Goal: Communication & Community: Answer question/provide support

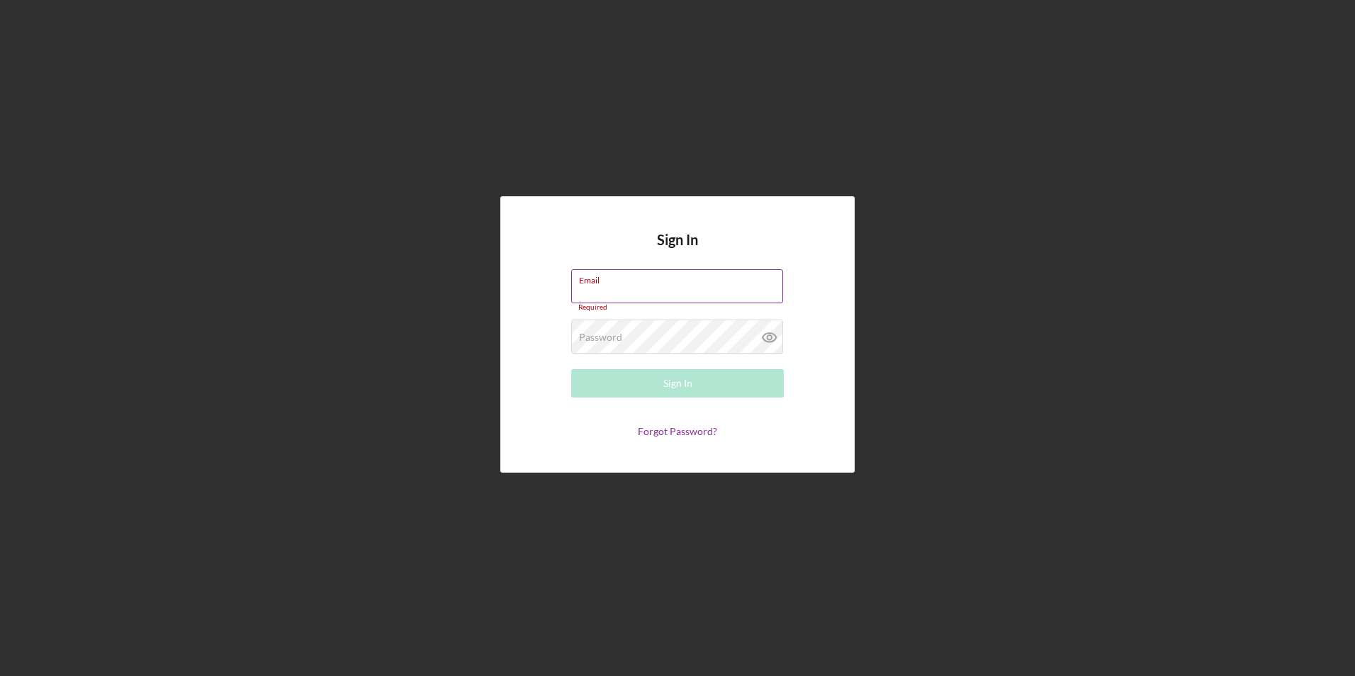
click at [593, 286] on div "Email Required" at bounding box center [677, 290] width 213 height 43
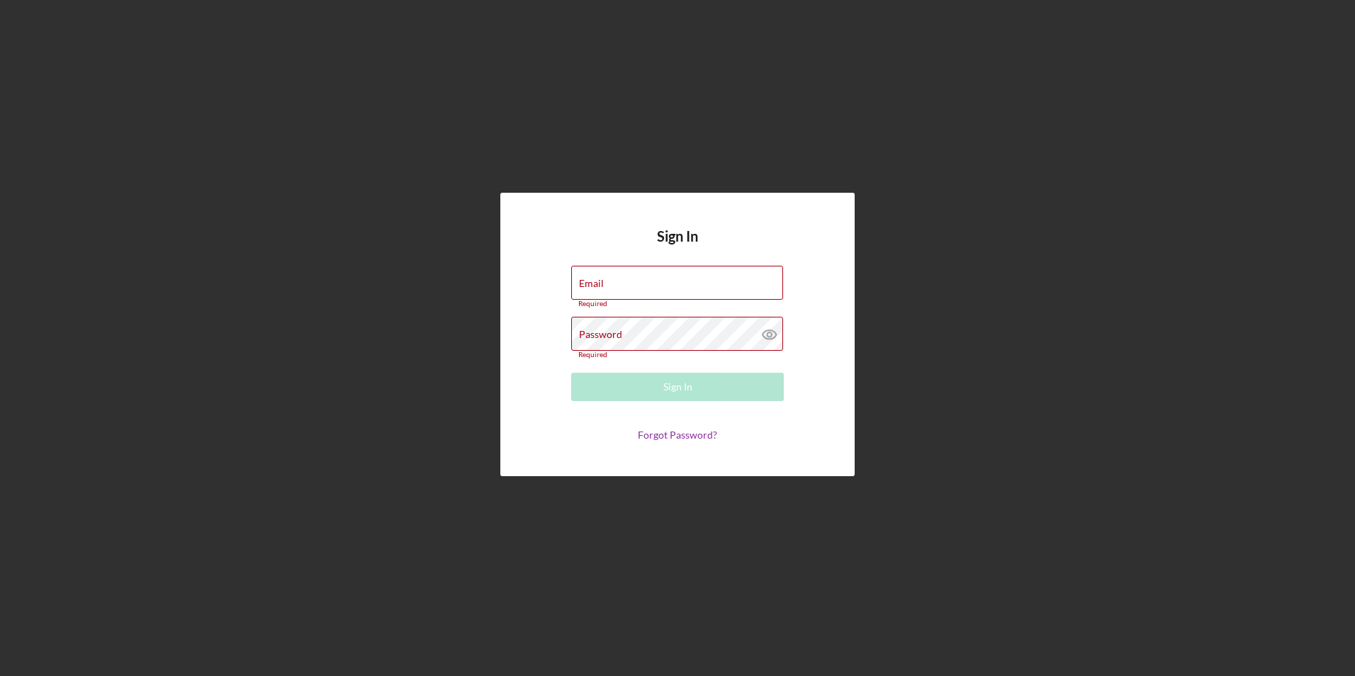
click at [638, 365] on form "Email Required Password Required Sign In Forgot Password?" at bounding box center [677, 353] width 283 height 175
click at [643, 288] on input "Email" at bounding box center [677, 283] width 212 height 34
type input "[EMAIL_ADDRESS][DOMAIN_NAME]"
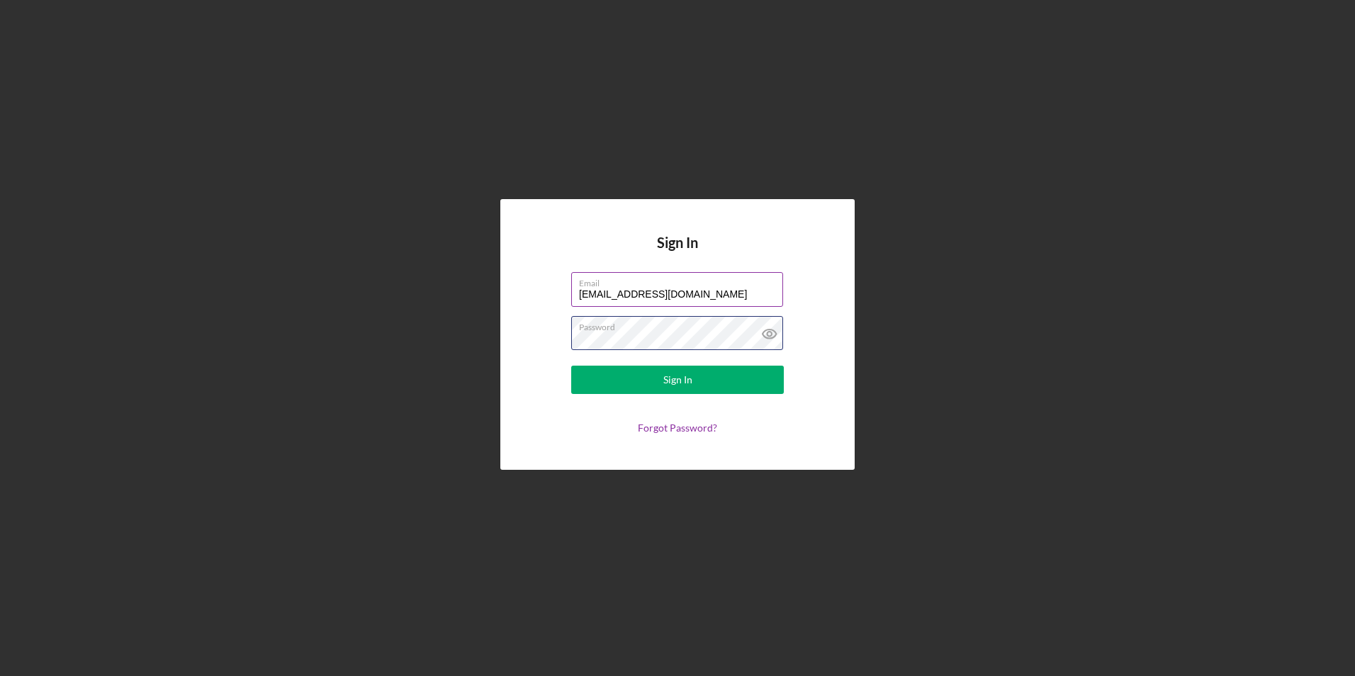
click at [571, 366] on button "Sign In" at bounding box center [677, 380] width 213 height 28
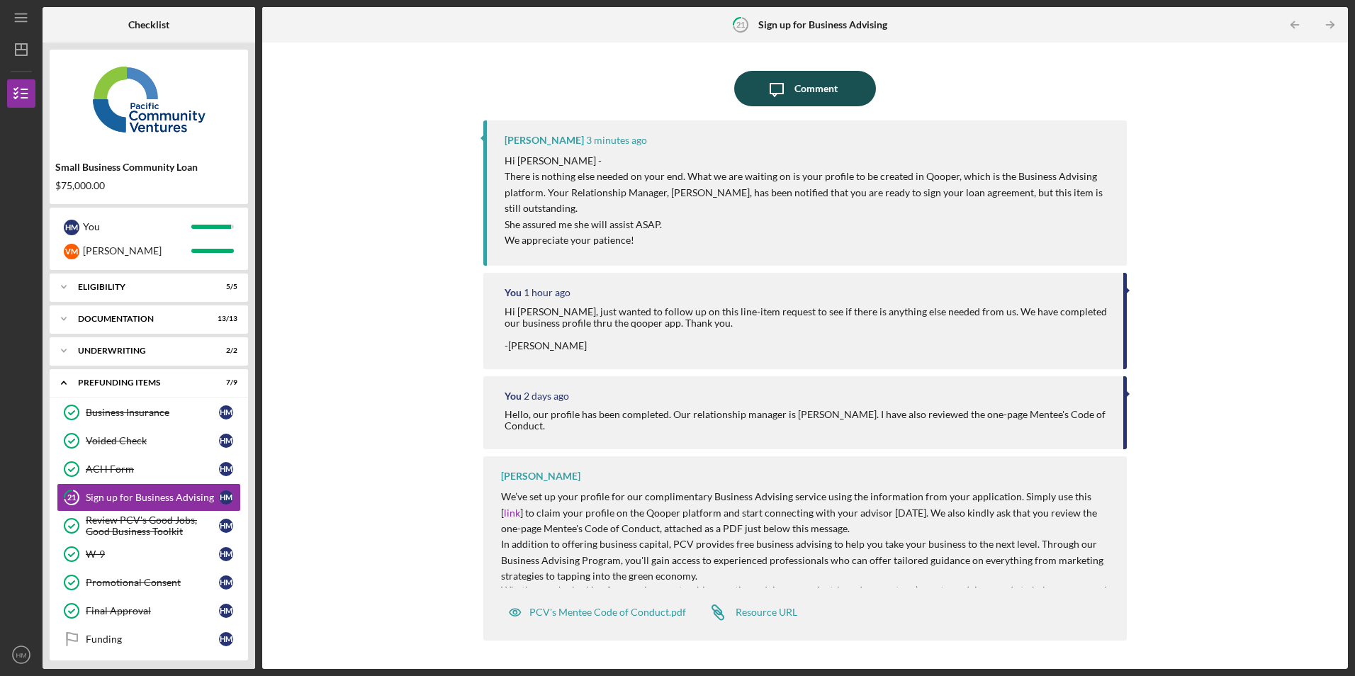
click at [786, 91] on icon "Icon/Message" at bounding box center [776, 88] width 35 height 35
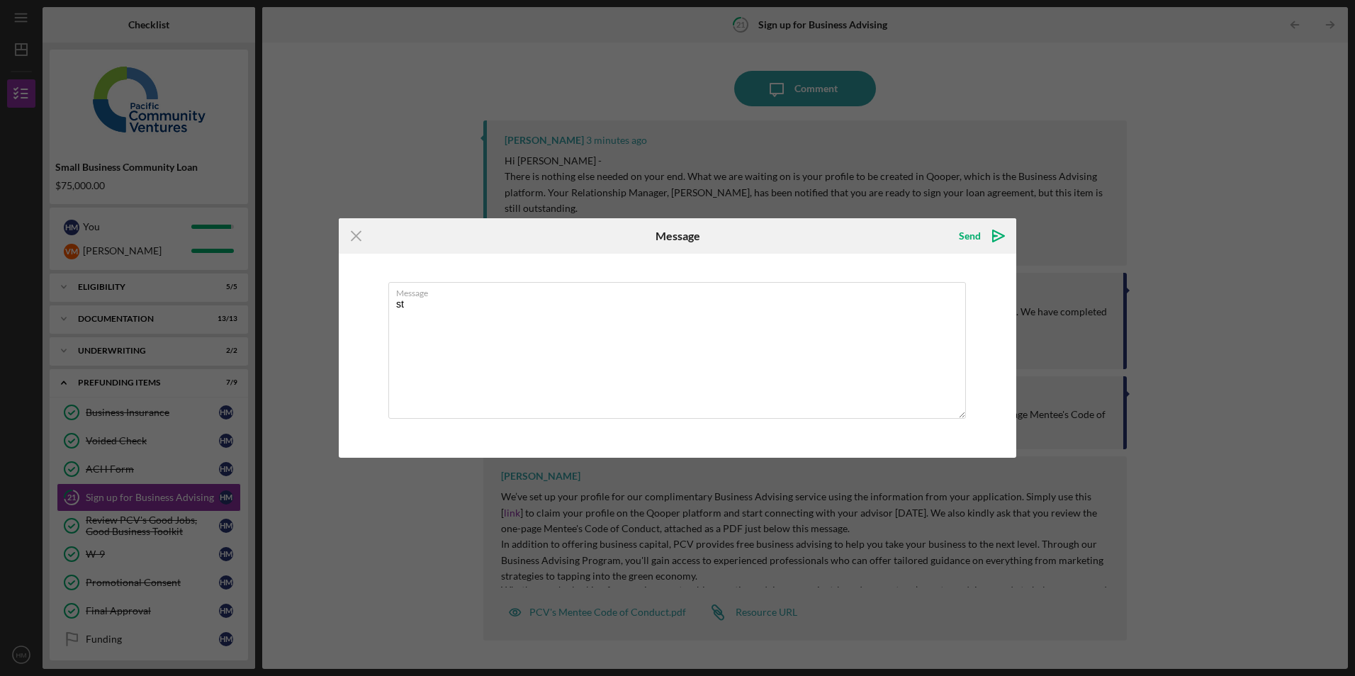
type textarea "s"
click at [568, 308] on textarea "[PERSON_NAME] thank you for letting us know." at bounding box center [677, 350] width 578 height 137
click at [574, 308] on textarea "[PERSON_NAME] thank you for letting us know." at bounding box center [677, 350] width 578 height 137
click at [572, 304] on textarea "[PERSON_NAME] thank you for letting us know. -[PERSON_NAME]" at bounding box center [677, 350] width 578 height 137
type textarea "[PERSON_NAME] thank you for letting us know. -[PERSON_NAME]"
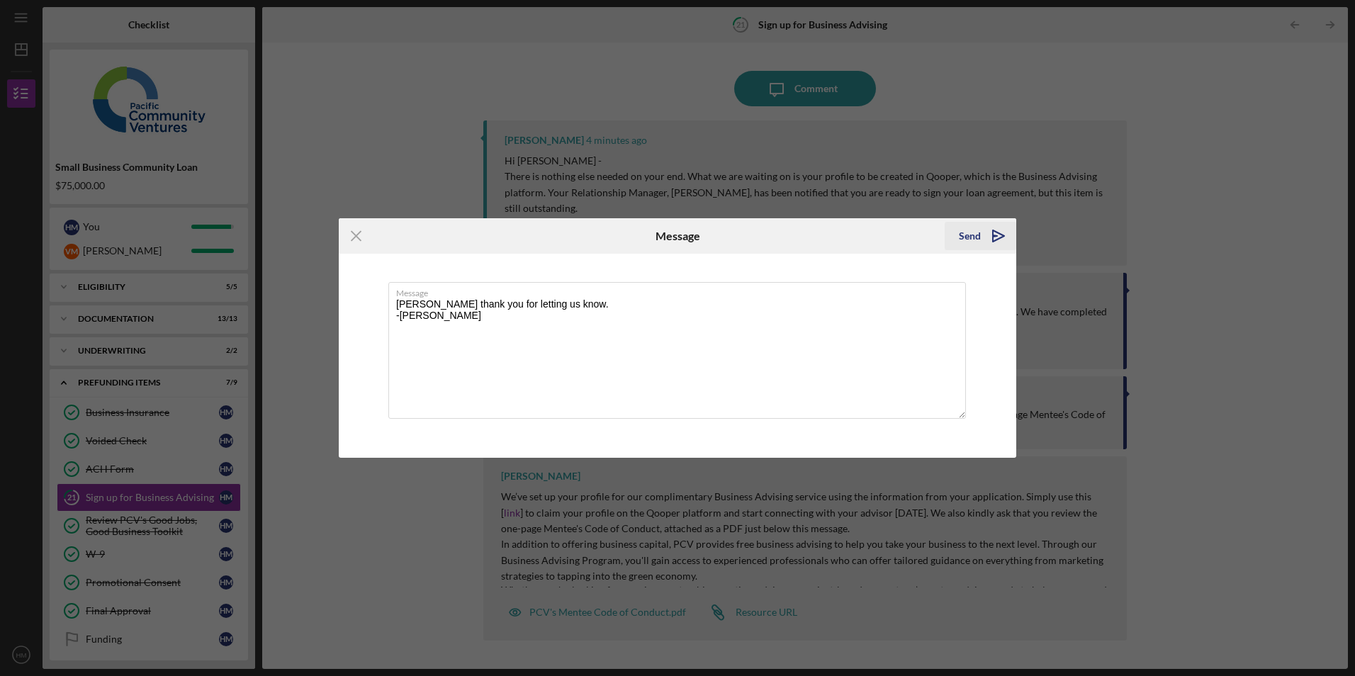
click at [984, 237] on icon "Icon/icon-invite-send" at bounding box center [998, 235] width 35 height 35
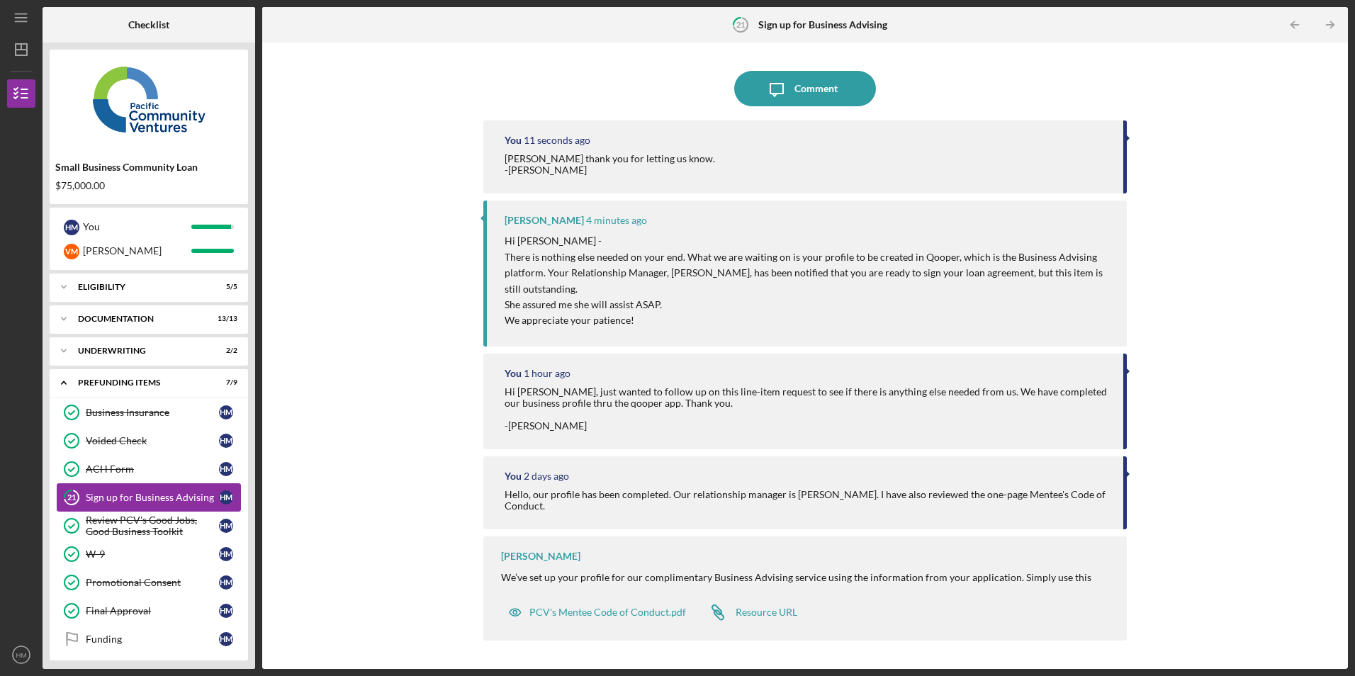
click at [99, 497] on div "Sign up for Business Advising" at bounding box center [152, 497] width 133 height 11
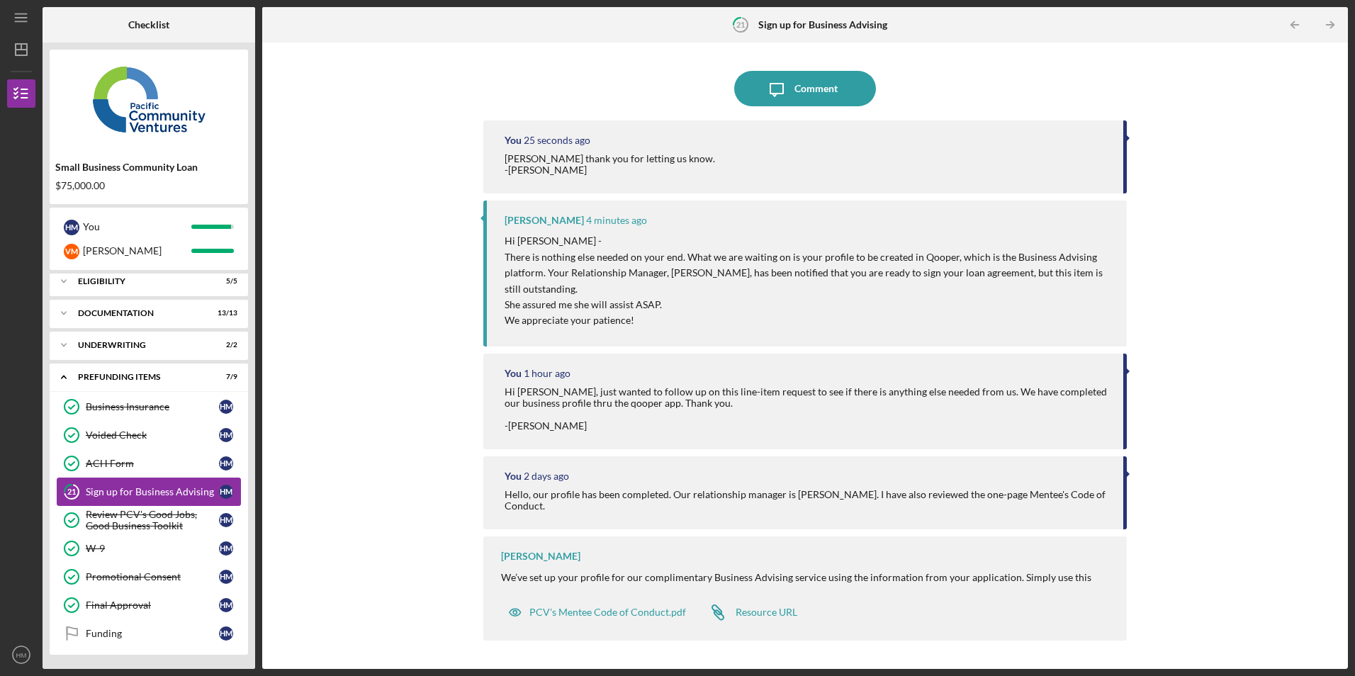
click at [129, 485] on link "21 Sign up for Business Advising H M" at bounding box center [149, 492] width 184 height 28
